Goal: Task Accomplishment & Management: Manage account settings

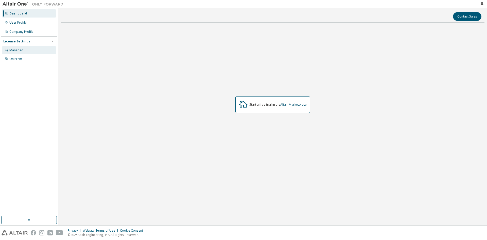
click at [24, 47] on div "Managed" at bounding box center [29, 50] width 54 height 8
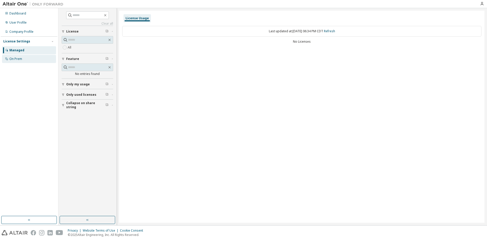
click at [24, 58] on div "On Prem" at bounding box center [29, 59] width 54 height 8
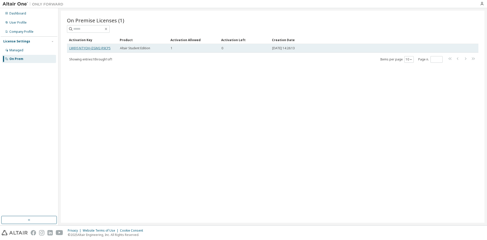
click at [87, 48] on link "LW6YI-NTYOH-JZGM2-R9CP5" at bounding box center [89, 48] width 41 height 4
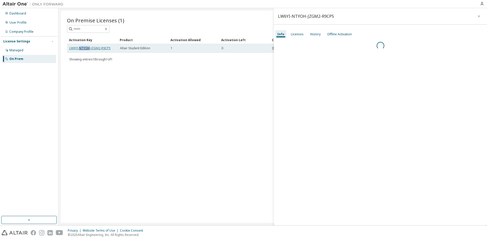
click at [87, 48] on link "LW6YI-NTYOH-JZGM2-R9CP5" at bounding box center [89, 48] width 41 height 4
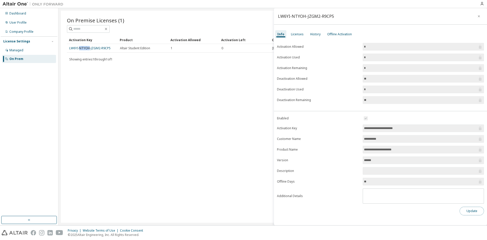
click at [467, 208] on button "Update" at bounding box center [472, 211] width 24 height 9
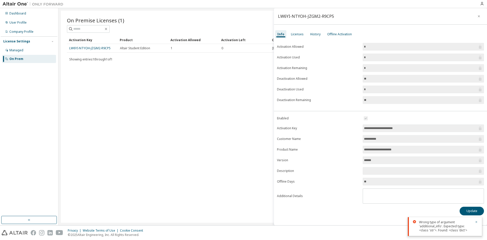
click at [243, 147] on div "On Premise Licenses (1) Clear Load Save Save As Field Operator Value Select fil…" at bounding box center [273, 117] width 424 height 212
click at [289, 35] on div "Licenses" at bounding box center [297, 34] width 17 height 8
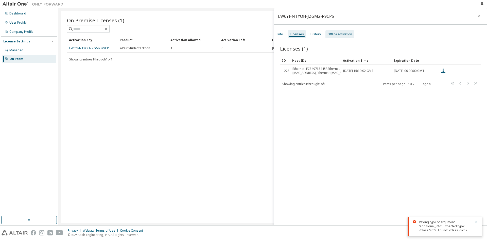
click at [328, 34] on div "Offline Activation" at bounding box center [340, 34] width 25 height 4
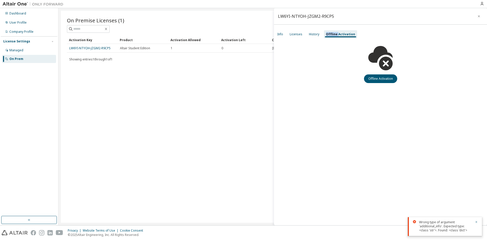
click at [327, 34] on div "Offline Activation" at bounding box center [340, 34] width 29 height 4
click at [482, 15] on button "button" at bounding box center [479, 16] width 8 height 8
click at [482, 15] on div "On Premise Licenses (1) Clear Load Save Save As Field Operator Value Select fil…" at bounding box center [273, 117] width 424 height 212
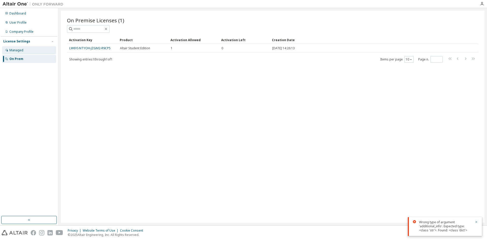
click at [32, 46] on div "Managed" at bounding box center [29, 50] width 54 height 8
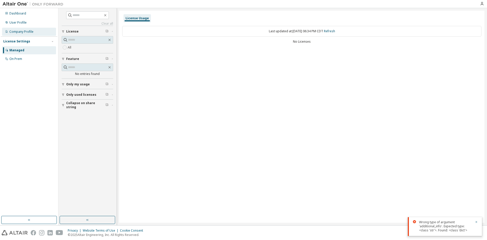
click at [20, 29] on div "Company Profile" at bounding box center [29, 32] width 54 height 8
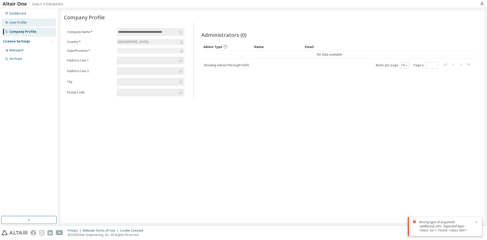
click at [20, 24] on div "User Profile" at bounding box center [17, 23] width 17 height 4
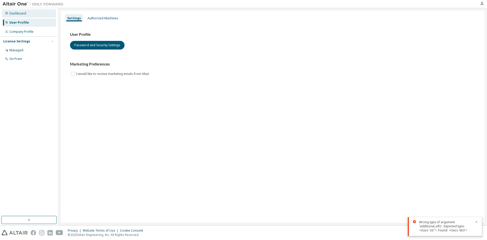
click at [19, 14] on div "Dashboard" at bounding box center [17, 13] width 17 height 4
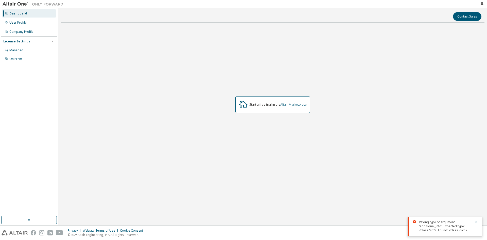
click at [297, 104] on link "Altair Marketplace" at bounding box center [293, 104] width 26 height 4
